Goal: Transaction & Acquisition: Purchase product/service

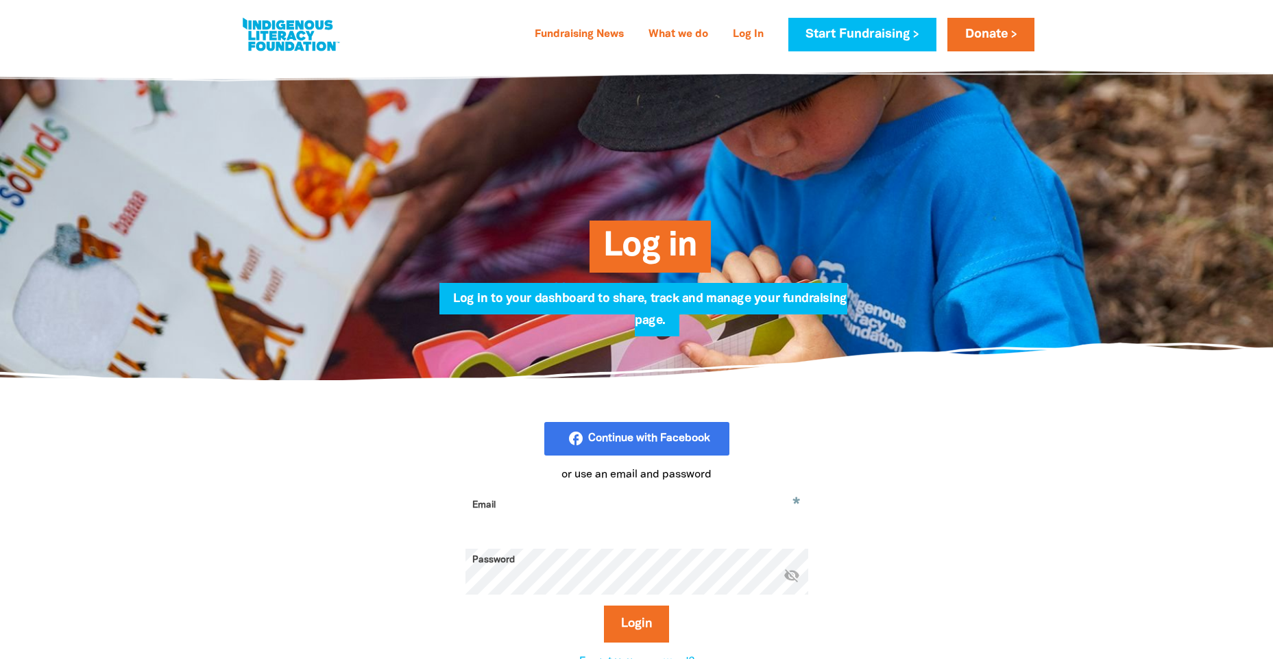
type input "[PERSON_NAME][EMAIL_ADDRESS][PERSON_NAME][DOMAIN_NAME]"
drag, startPoint x: 0, startPoint y: 0, endPoint x: 668, endPoint y: 245, distance: 711.8
click at [668, 245] on span "Log in" at bounding box center [650, 252] width 94 height 42
click at [618, 635] on button "Login" at bounding box center [636, 624] width 65 height 37
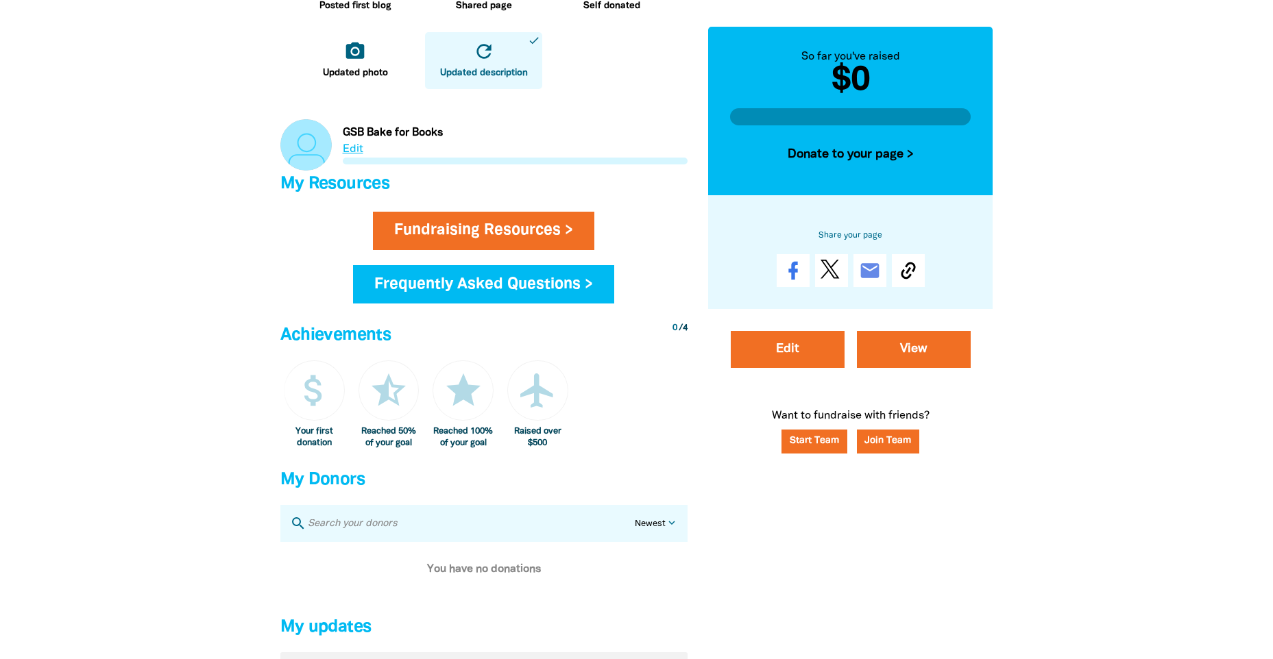
scroll to position [480, 0]
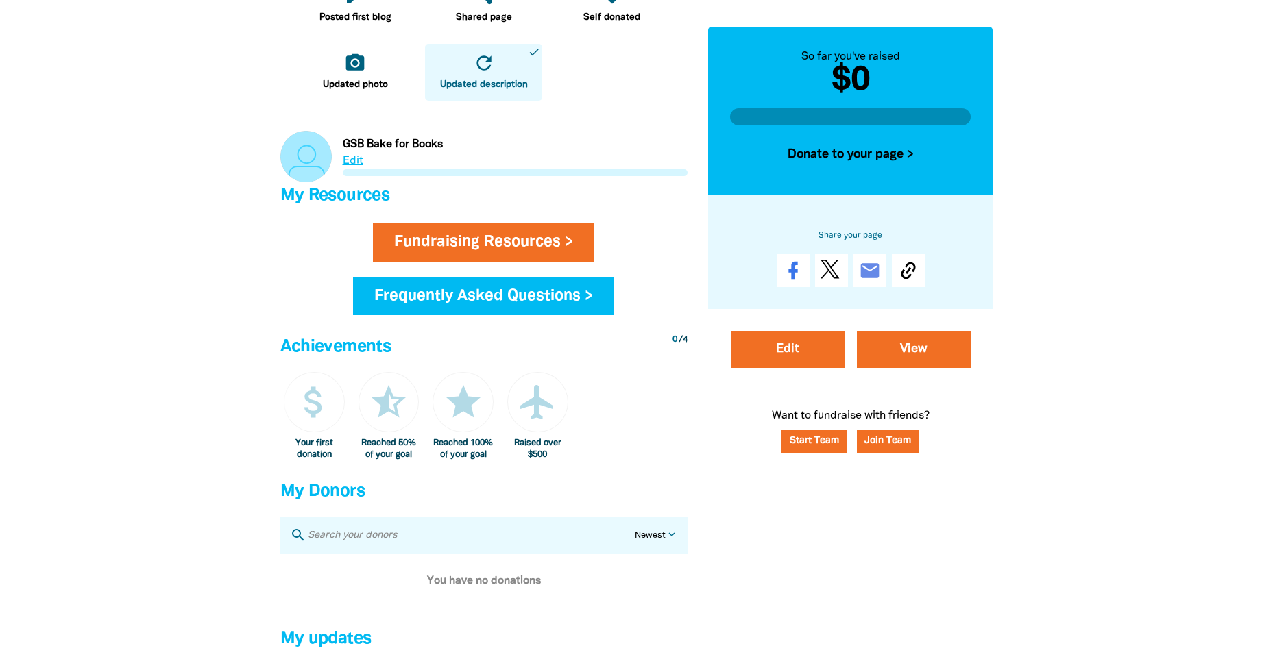
click at [252, 404] on div at bounding box center [636, 176] width 1273 height 1188
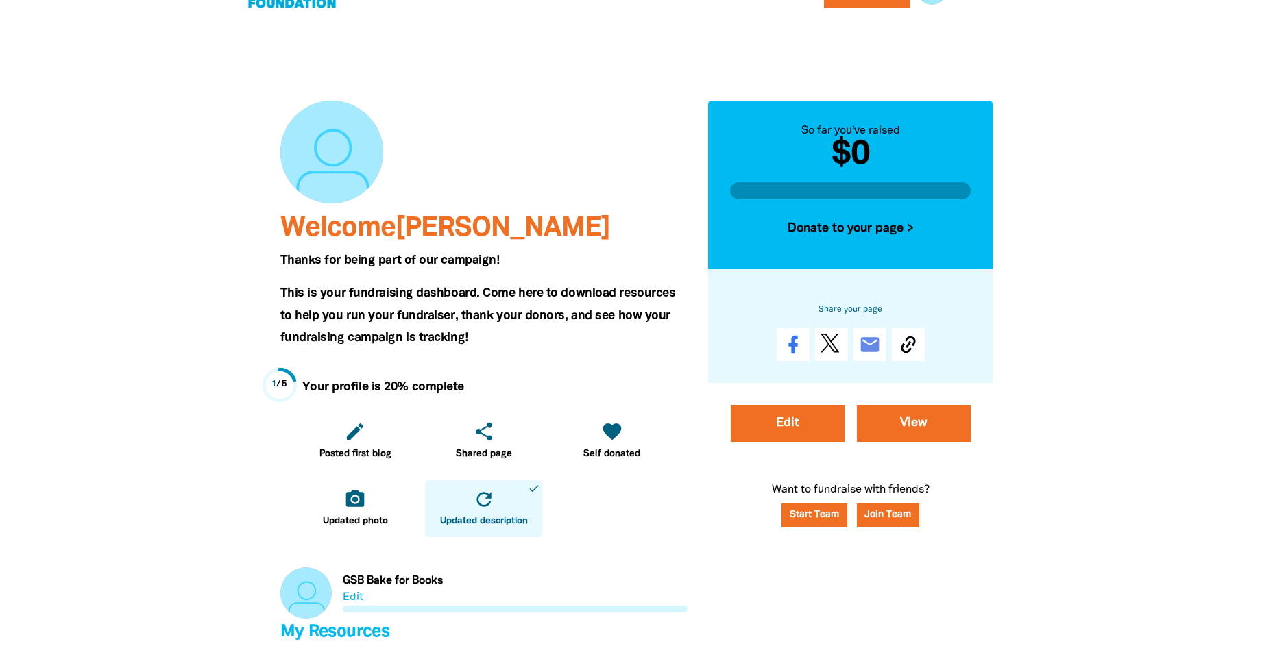
scroll to position [0, 0]
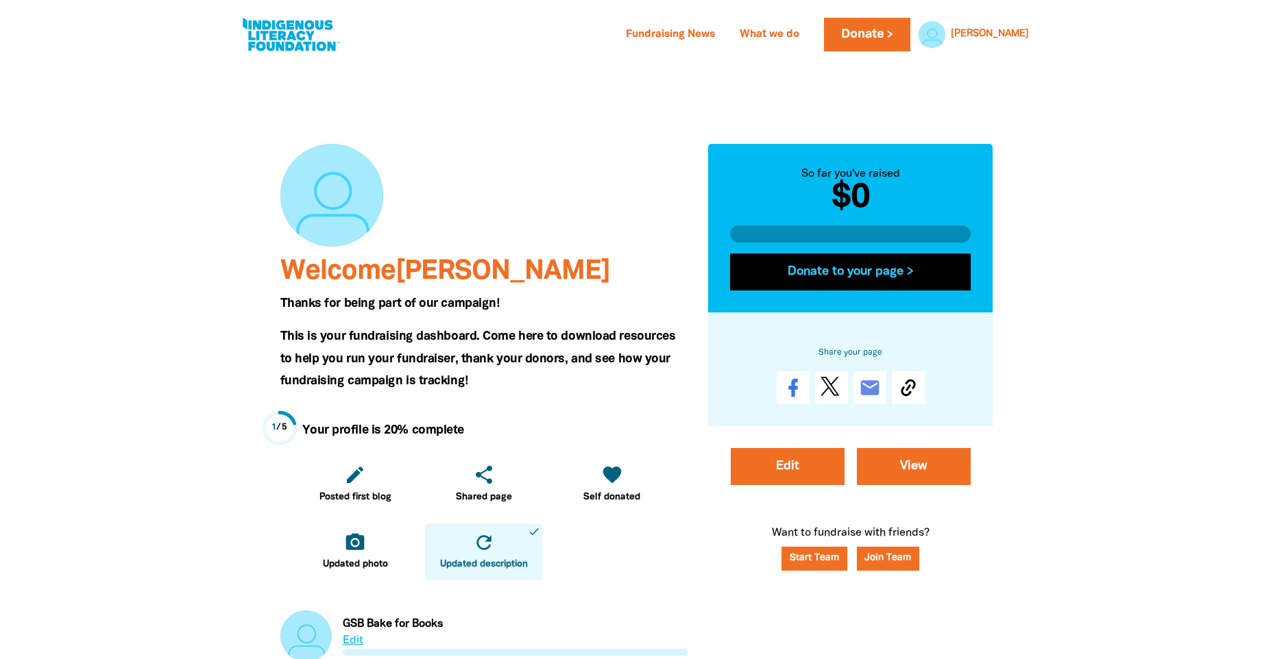
click at [844, 272] on button "Donate to your page >" at bounding box center [850, 272] width 241 height 37
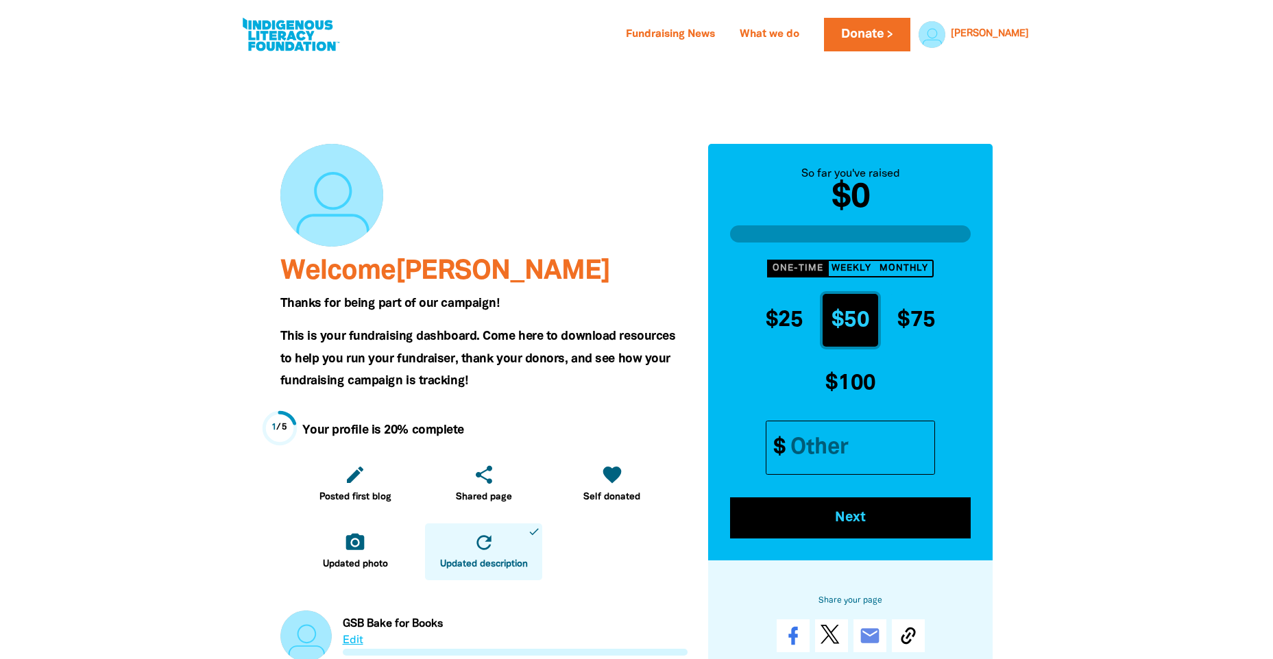
click at [790, 453] on input "Other Amount" at bounding box center [857, 447] width 156 height 53
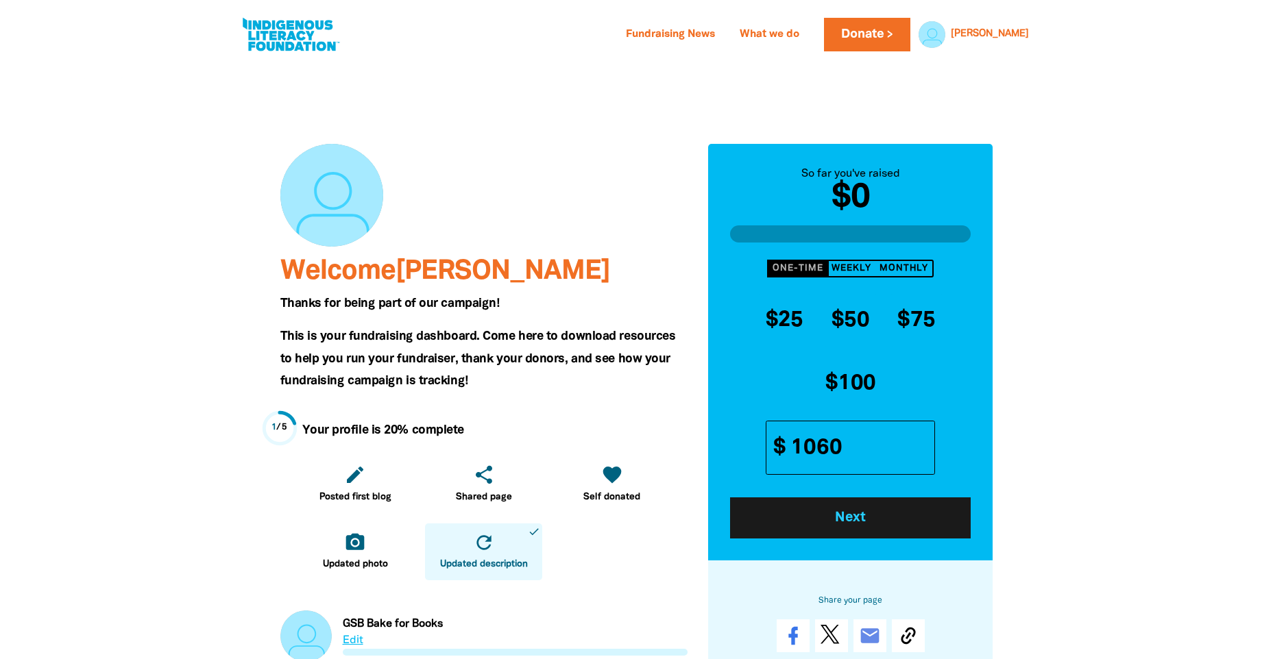
type input "1060"
click at [842, 513] on span "Next" at bounding box center [850, 518] width 204 height 14
select select "AU"
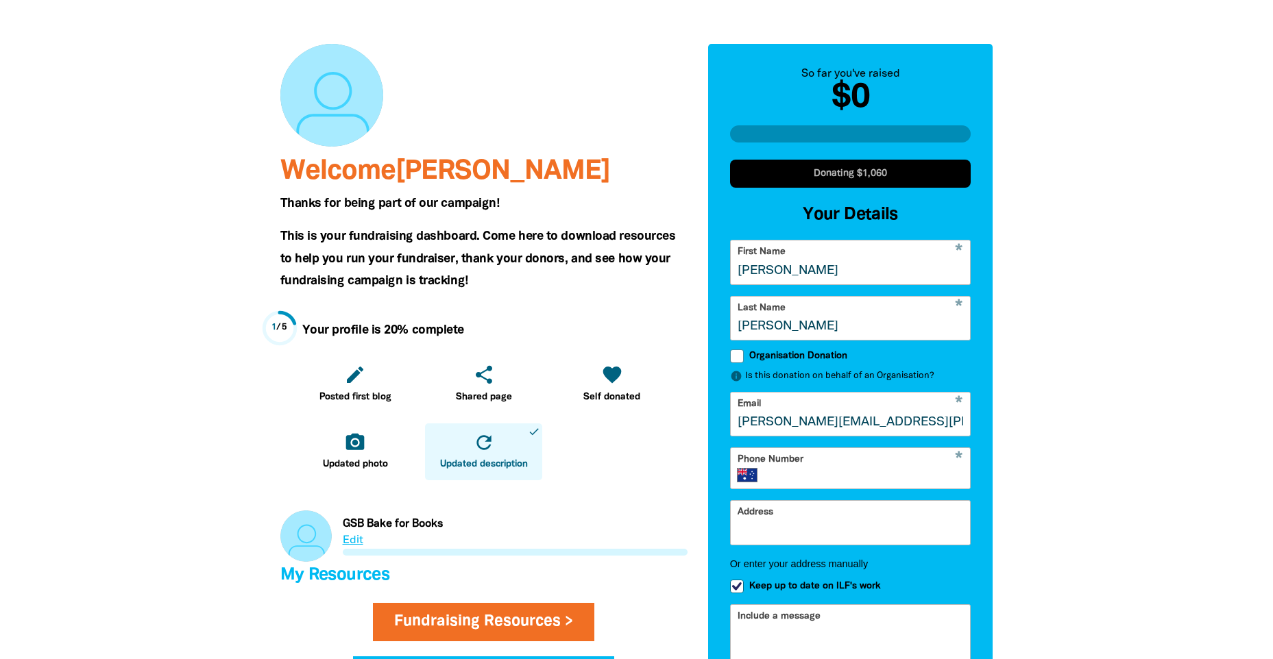
scroll to position [206, 0]
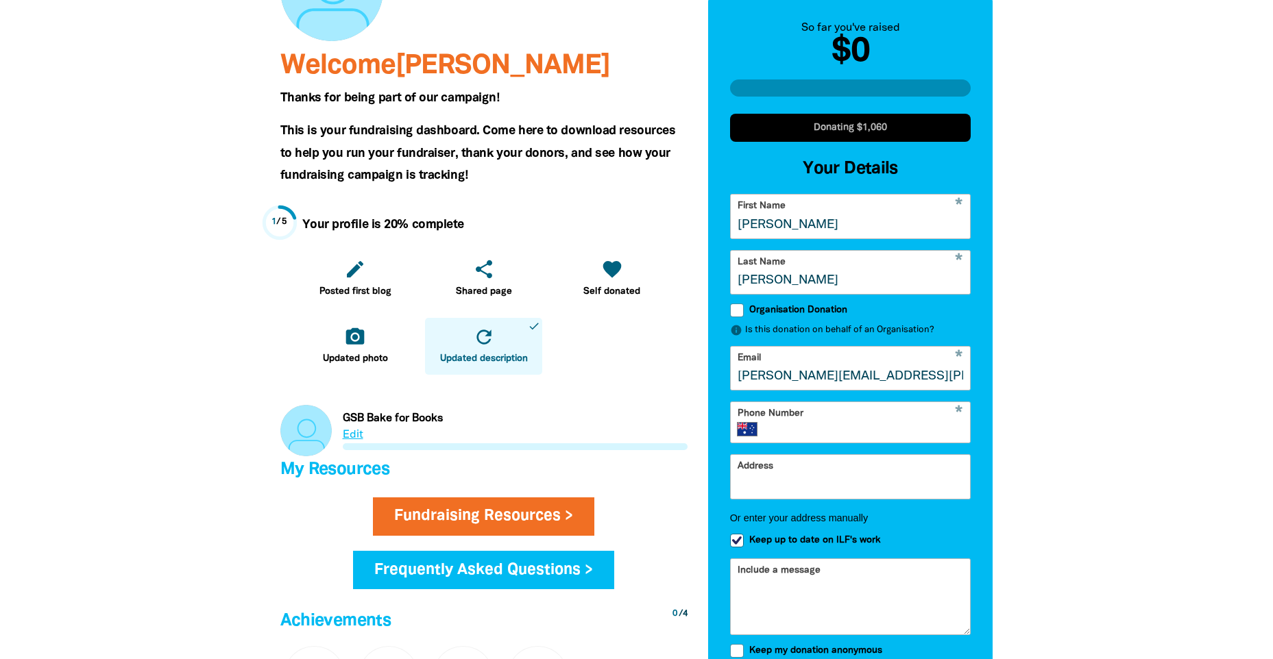
click at [737, 313] on input "Organisation Donation" at bounding box center [737, 311] width 14 height 14
checkbox input "true"
select select "AU"
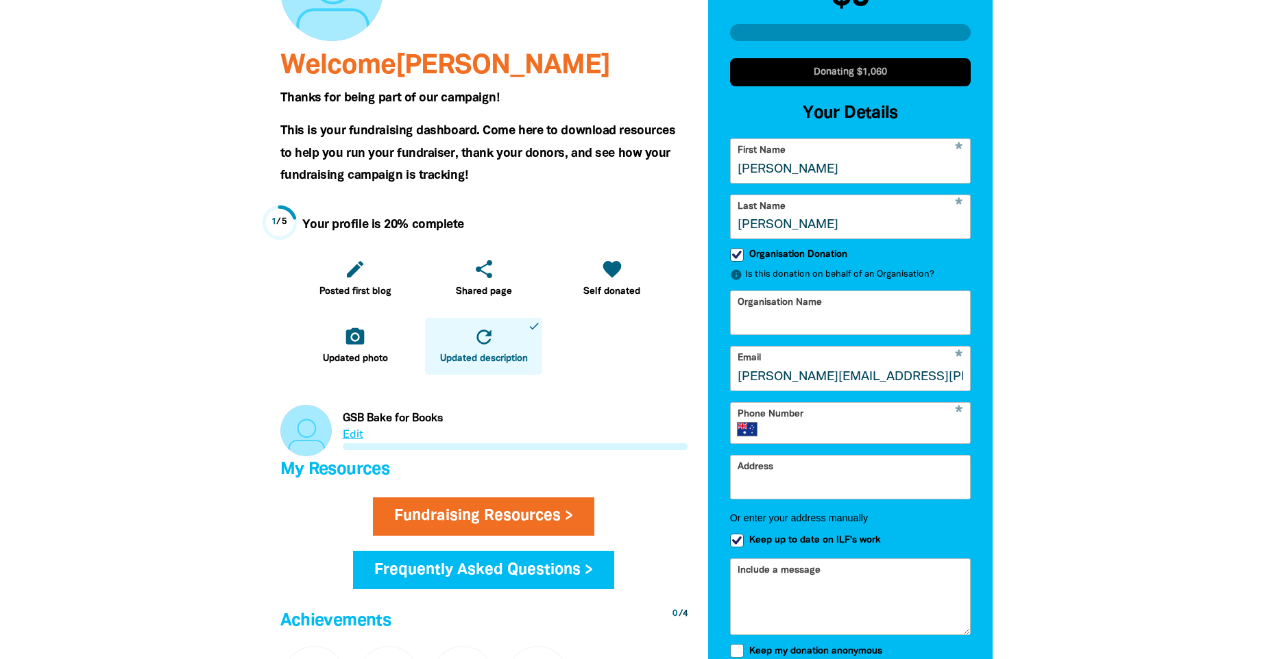
click at [916, 304] on input "Organisation Name" at bounding box center [851, 312] width 240 height 43
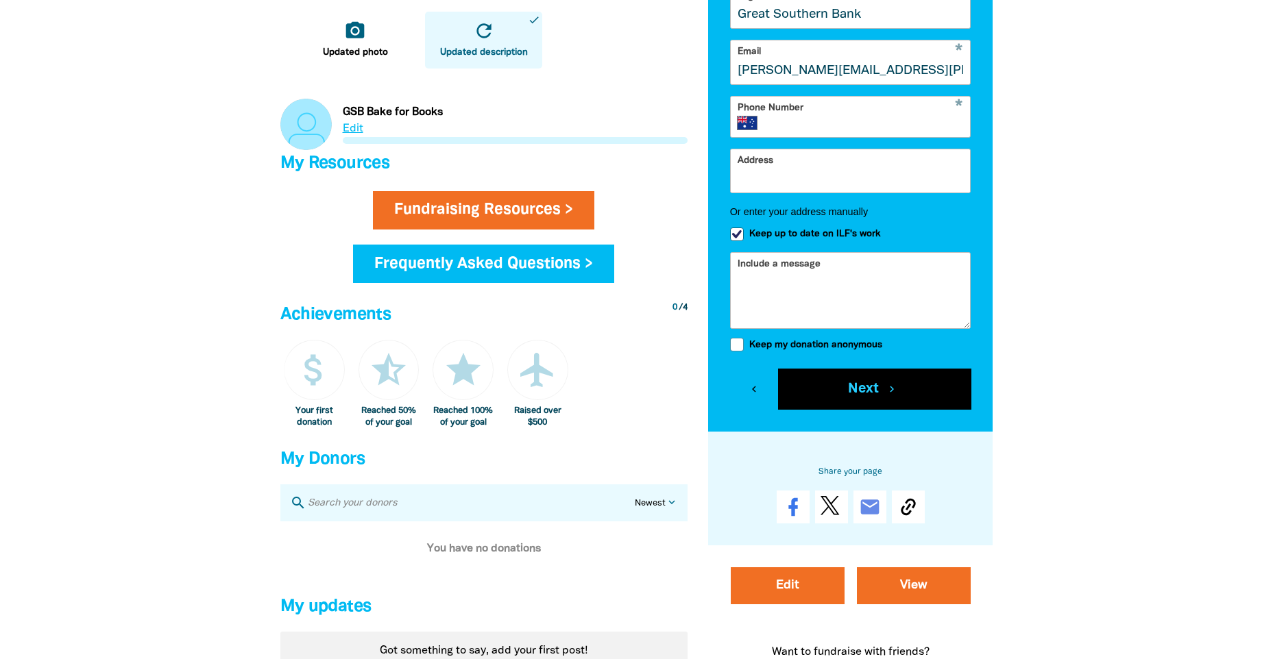
scroll to position [548, 0]
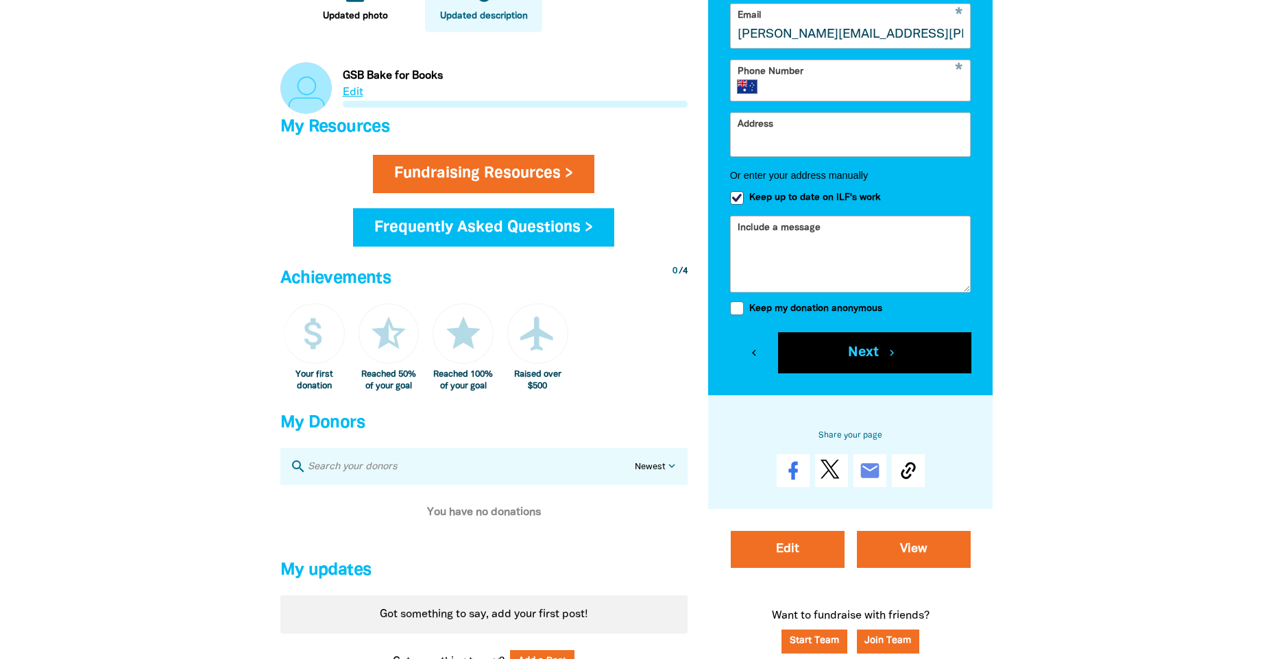
type input "Great Southern Bank"
click at [783, 93] on input "Phone Number" at bounding box center [867, 86] width 194 height 14
type input "0414 611 144"
click at [864, 371] on button "Next chevron_right" at bounding box center [874, 352] width 193 height 41
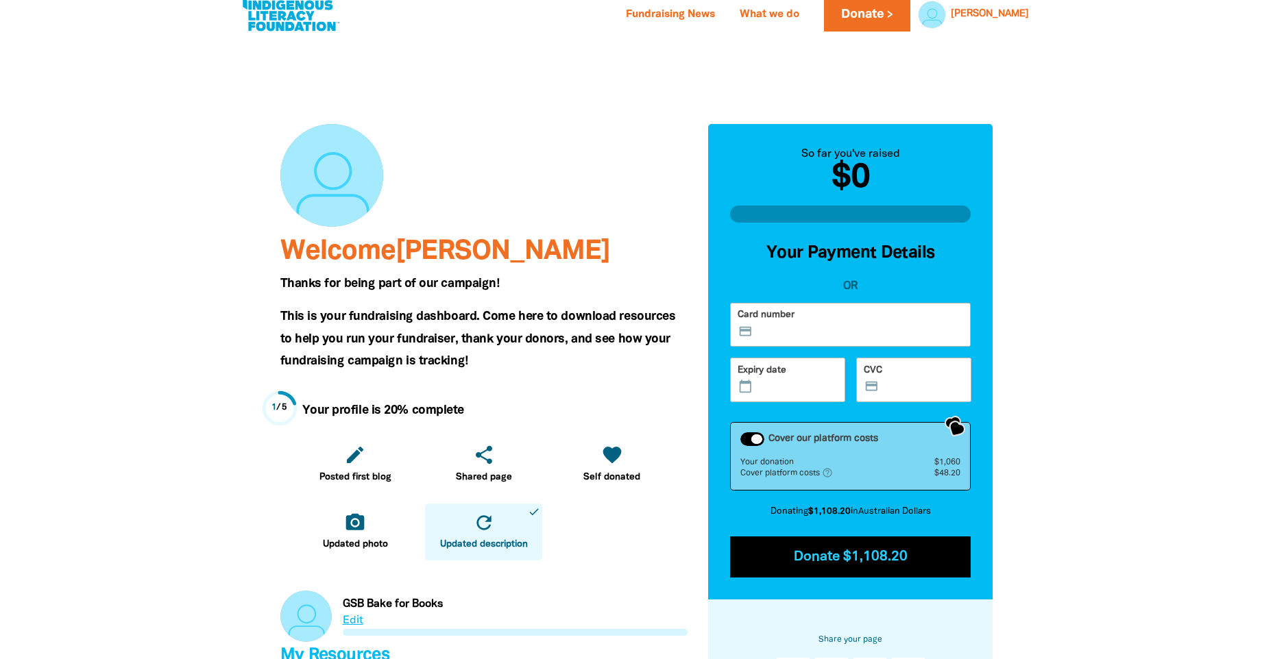
scroll to position [0, 0]
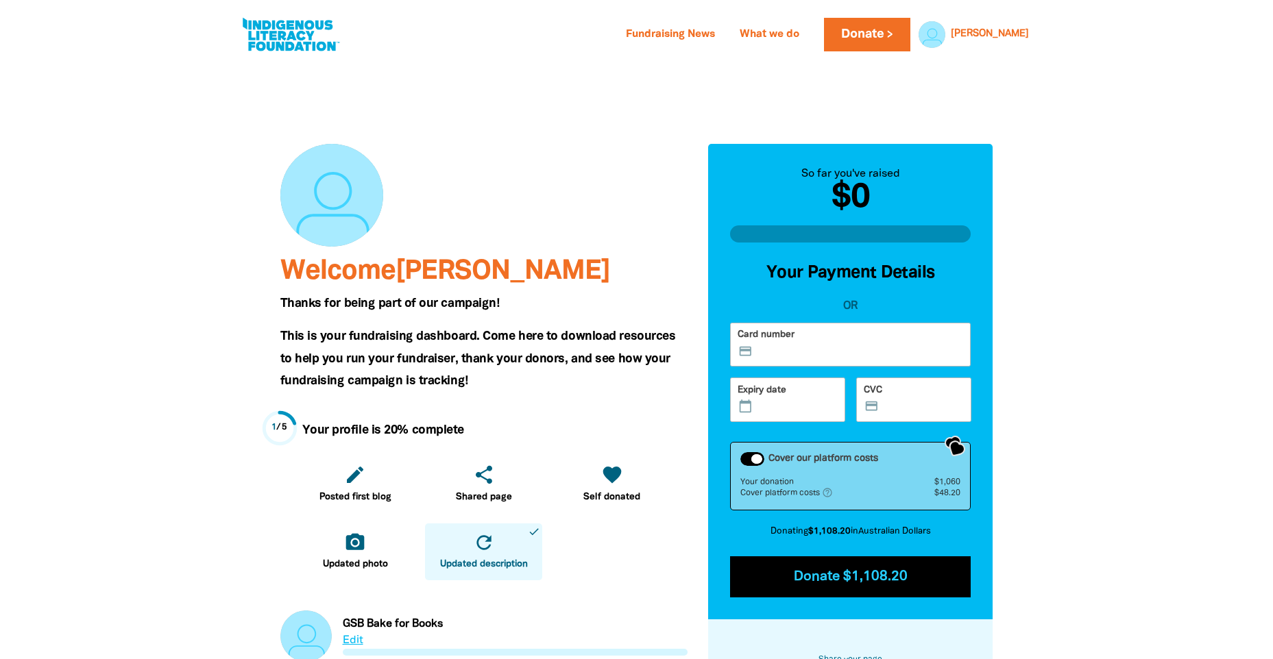
click at [746, 462] on div "Cover our platform costs" at bounding box center [752, 459] width 24 height 14
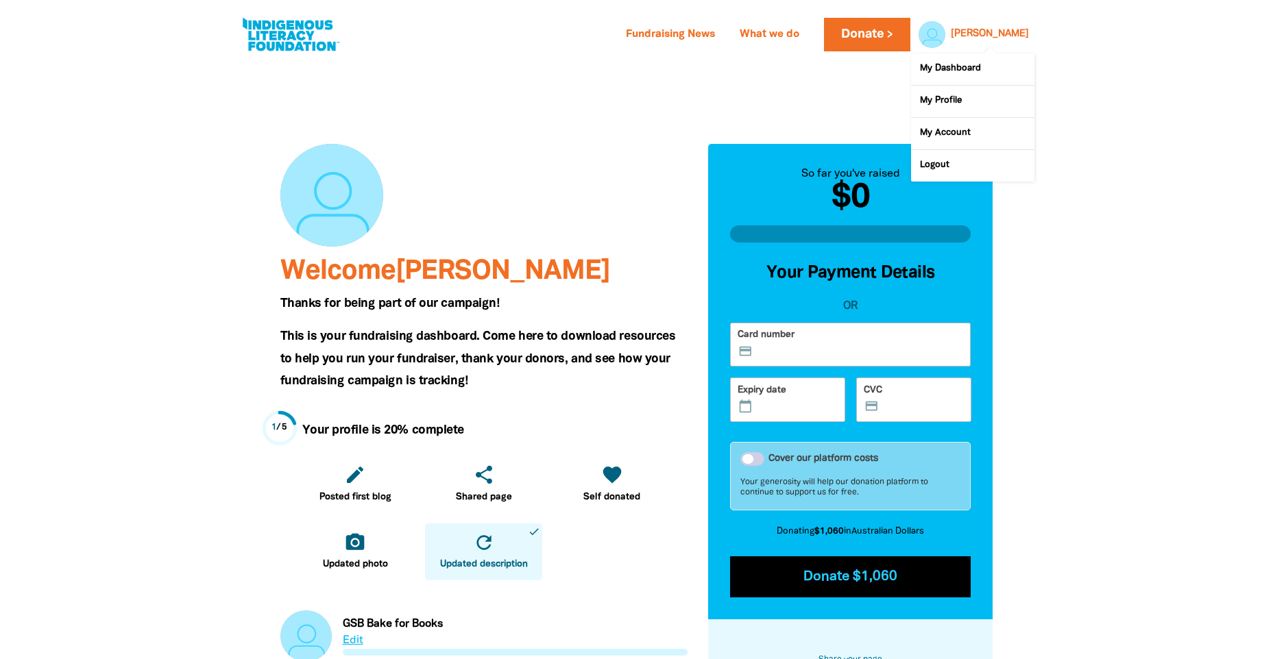
click at [1018, 33] on link "[PERSON_NAME]" at bounding box center [990, 34] width 78 height 10
click at [944, 136] on link "My Account" at bounding box center [972, 134] width 123 height 32
select select "AU"
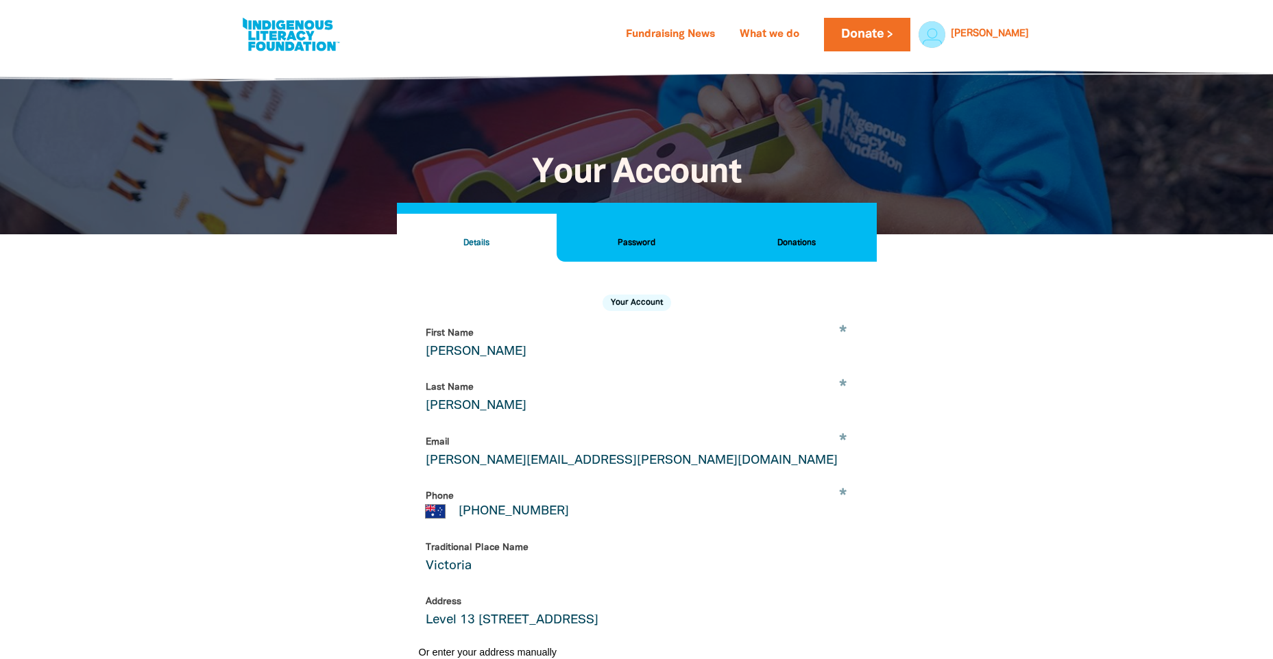
click at [788, 247] on h2 "Donations" at bounding box center [796, 243] width 138 height 15
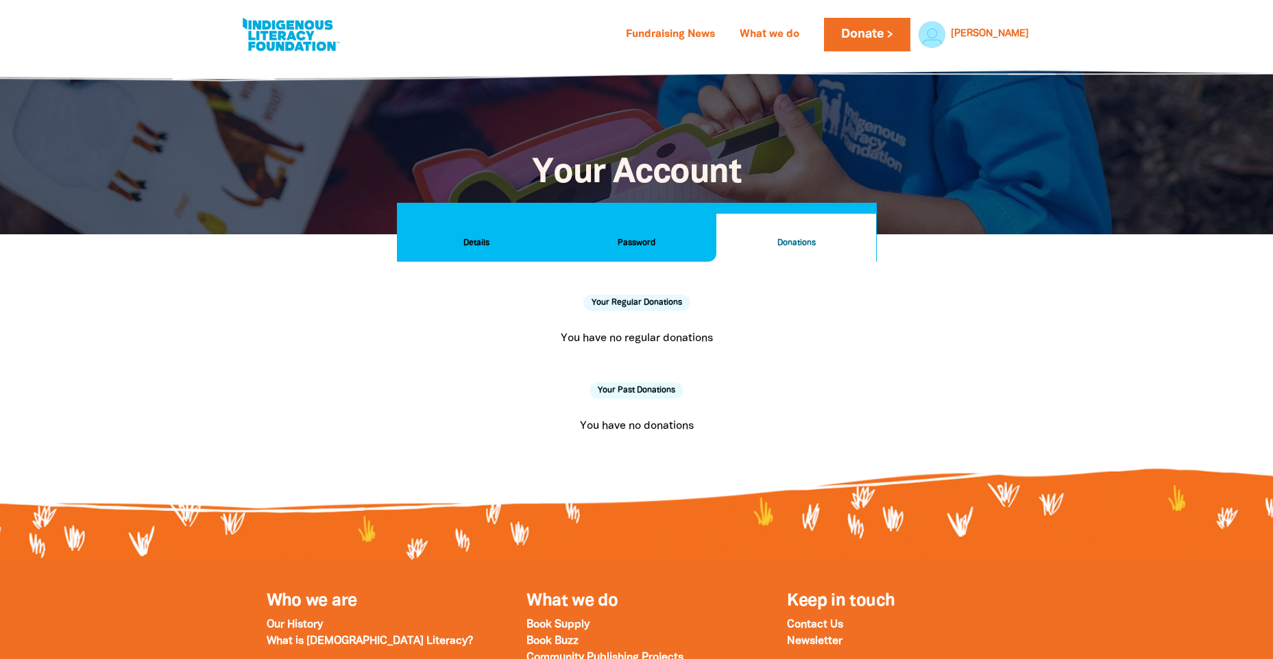
click at [652, 428] on p "You have no donations" at bounding box center [636, 426] width 425 height 16
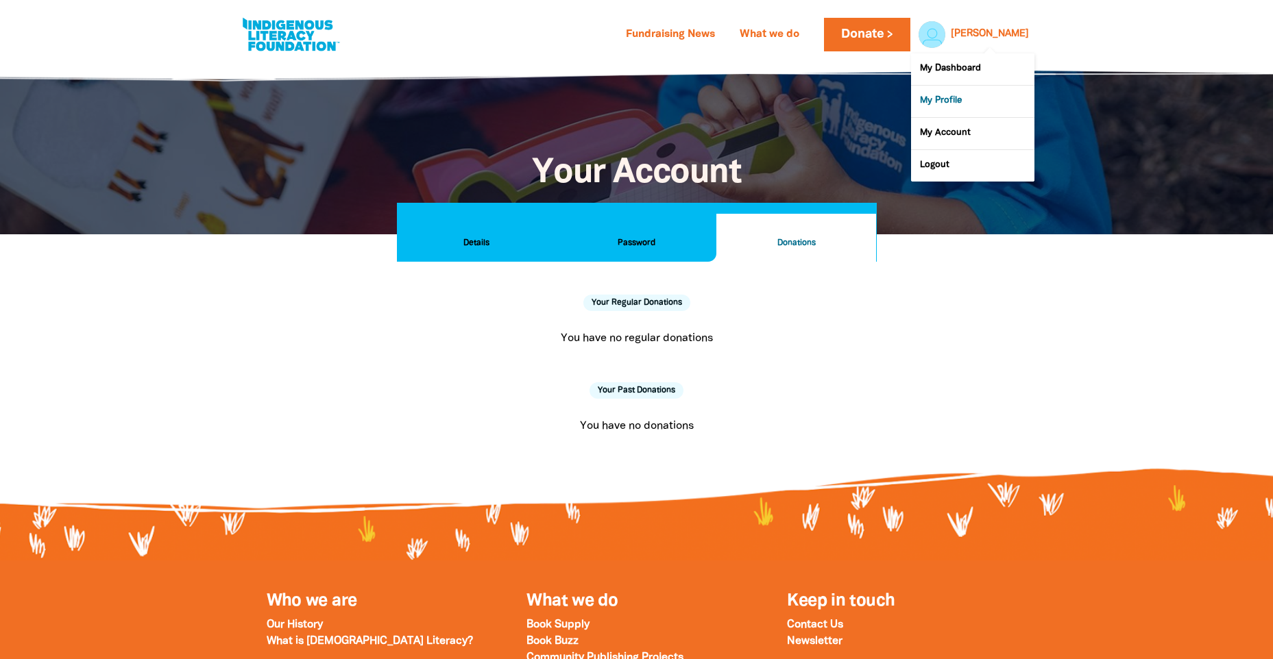
click at [956, 106] on link "My Profile" at bounding box center [972, 102] width 123 height 32
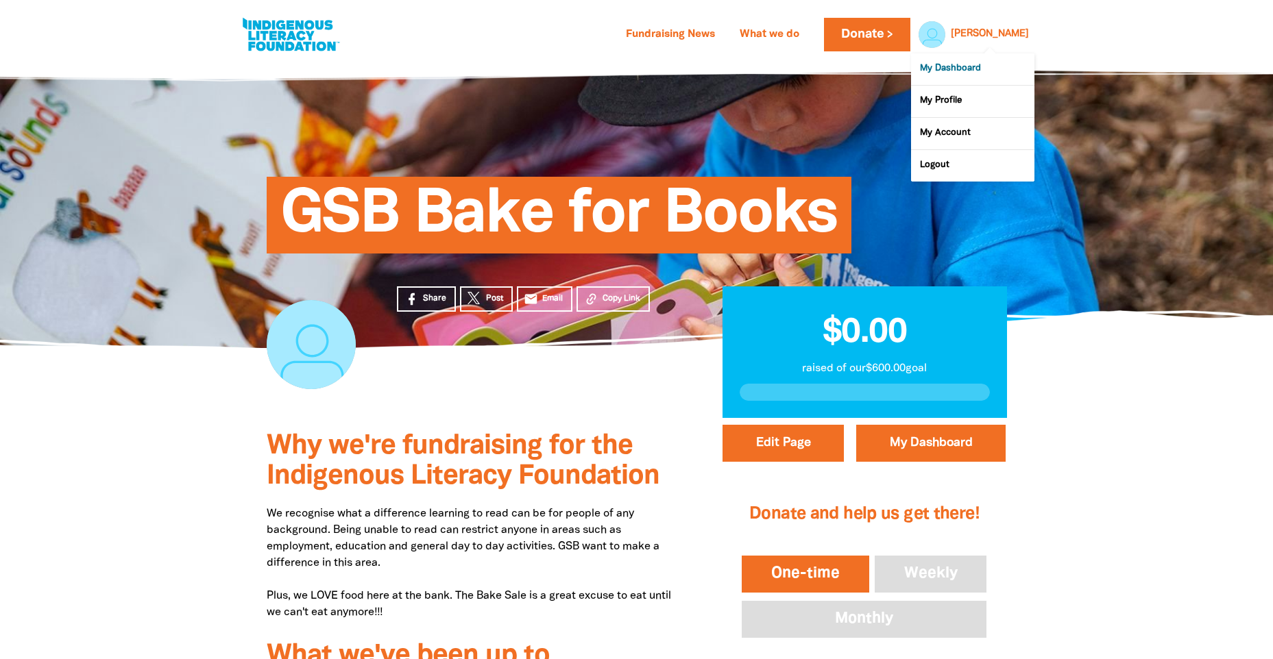
click at [976, 71] on link "My Dashboard" at bounding box center [972, 69] width 123 height 32
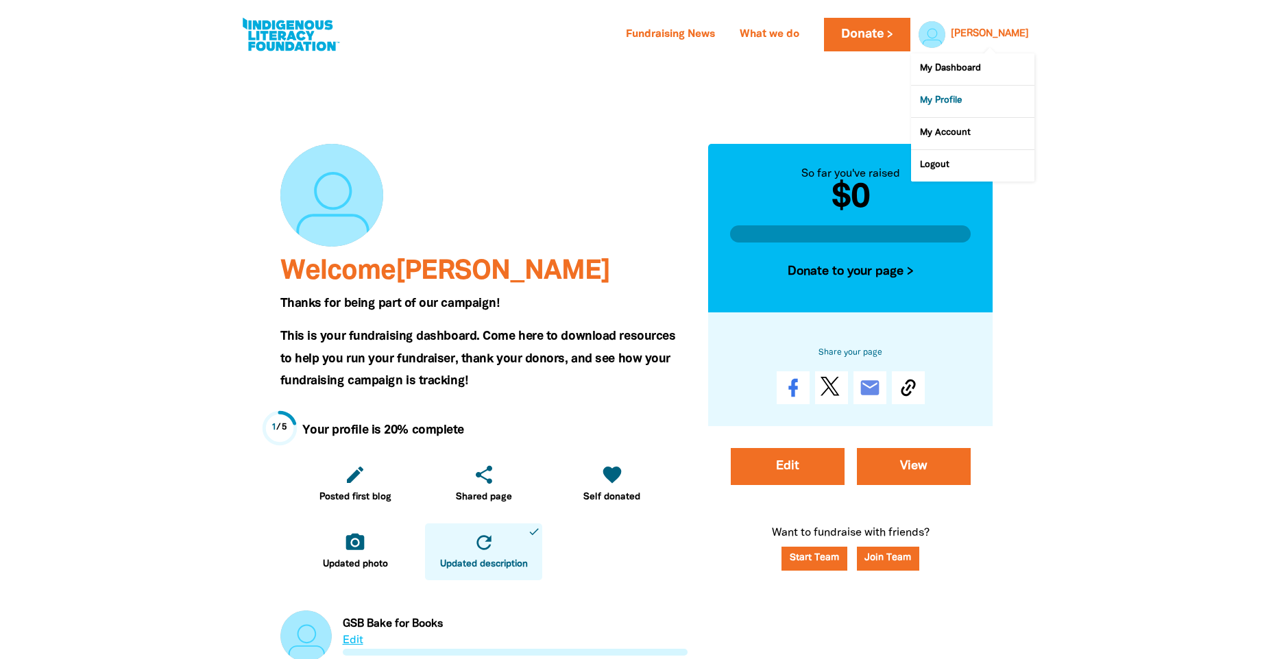
click at [970, 95] on link "My Profile" at bounding box center [972, 102] width 123 height 32
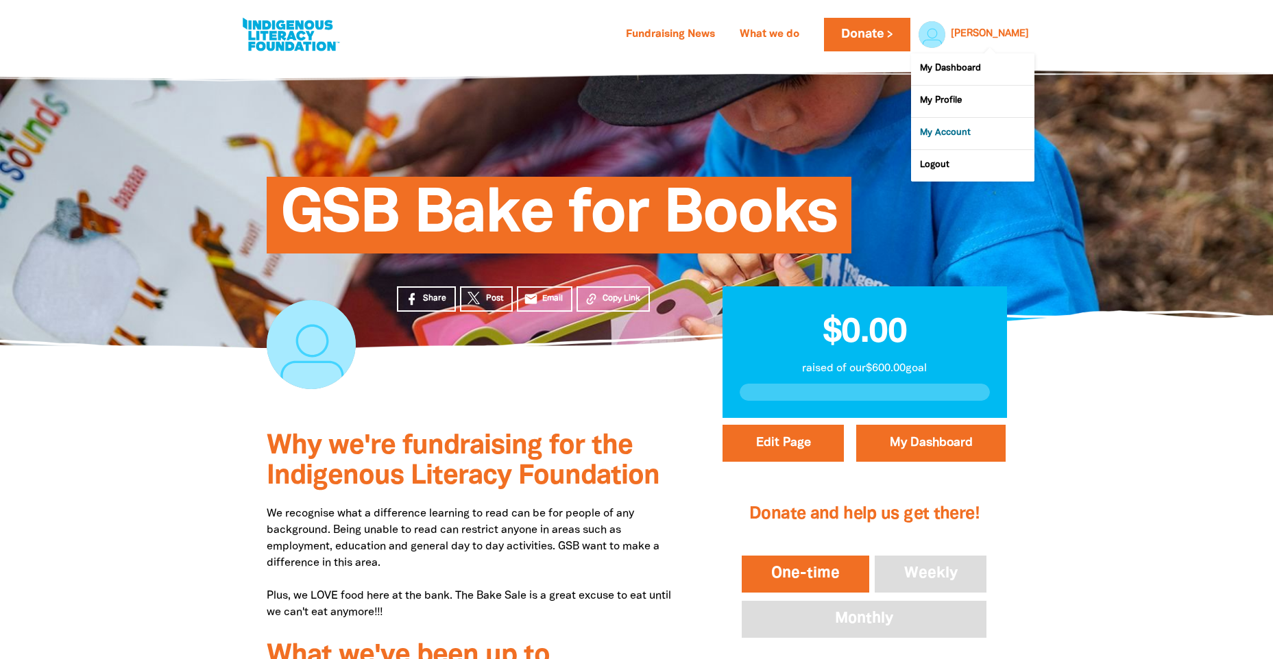
click at [975, 127] on link "My Account" at bounding box center [972, 134] width 123 height 32
select select "AU"
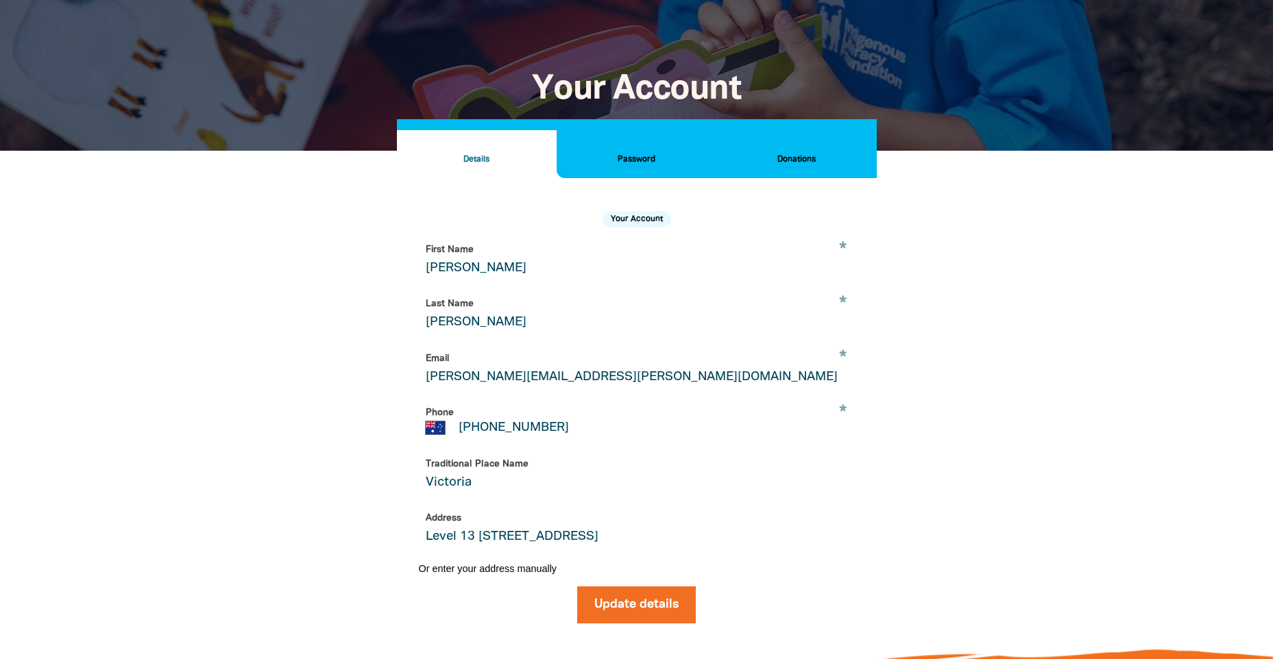
scroll to position [56, 0]
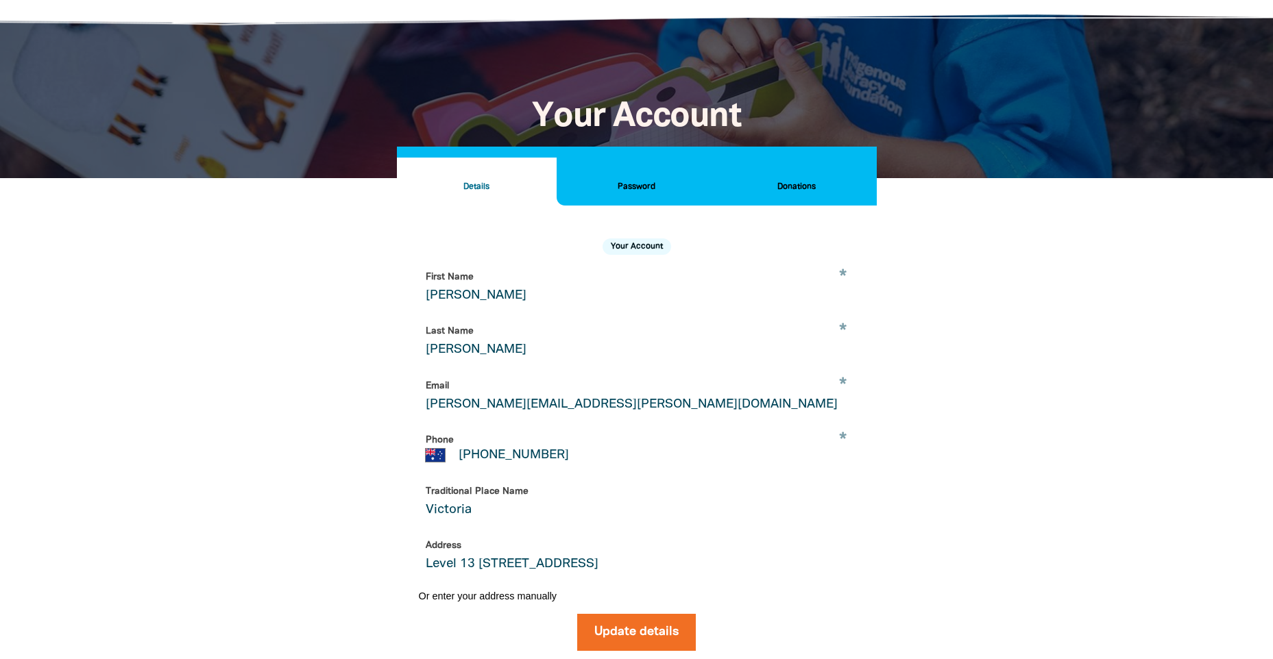
click at [785, 185] on h2 "Donations" at bounding box center [796, 187] width 138 height 15
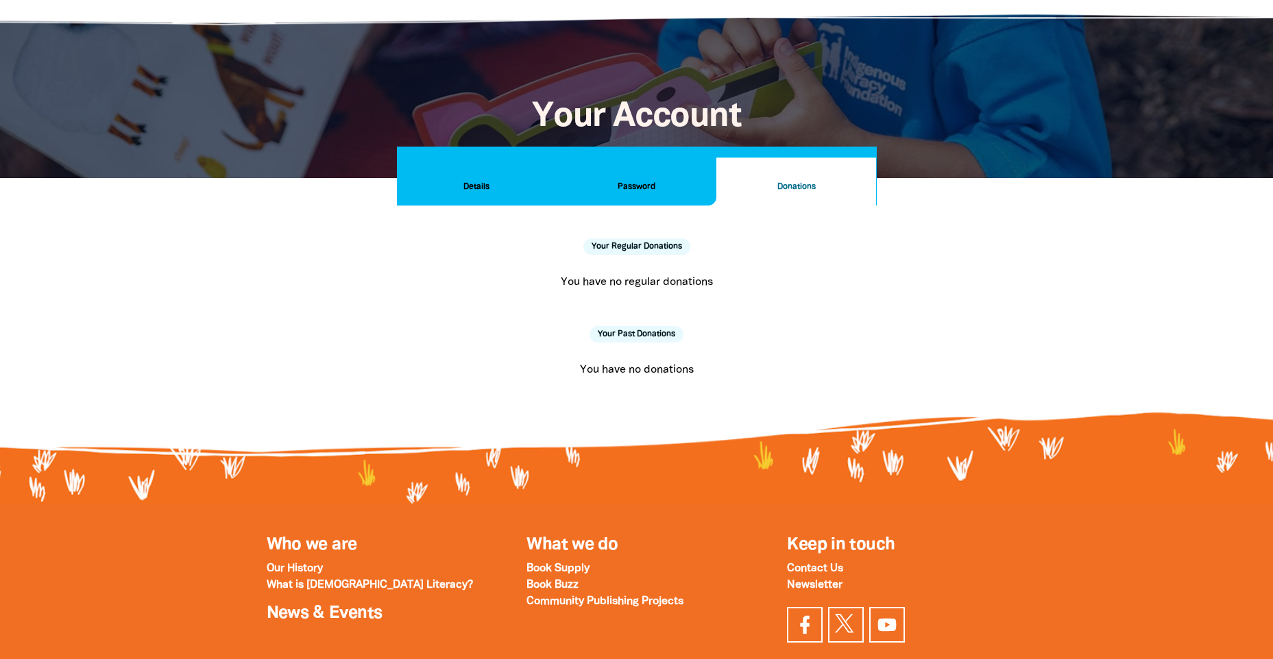
click at [652, 188] on h2 "Password" at bounding box center [636, 187] width 138 height 15
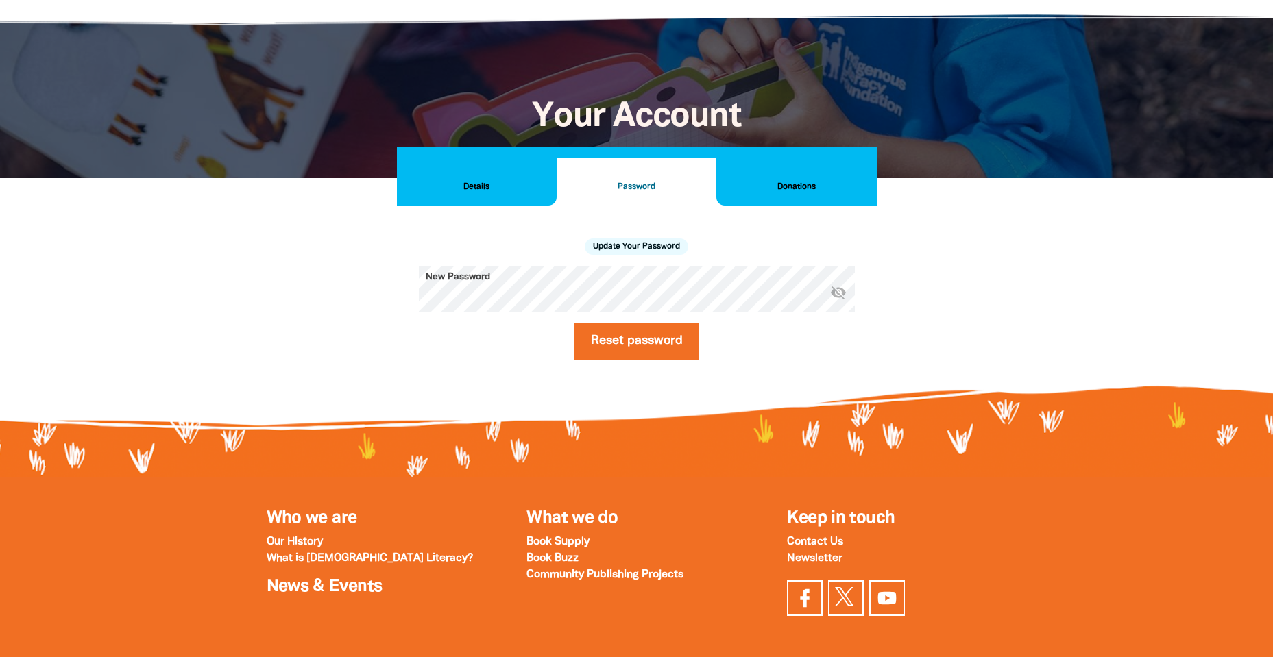
click at [460, 187] on h2 "Details" at bounding box center [477, 187] width 138 height 15
